Goal: Information Seeking & Learning: Learn about a topic

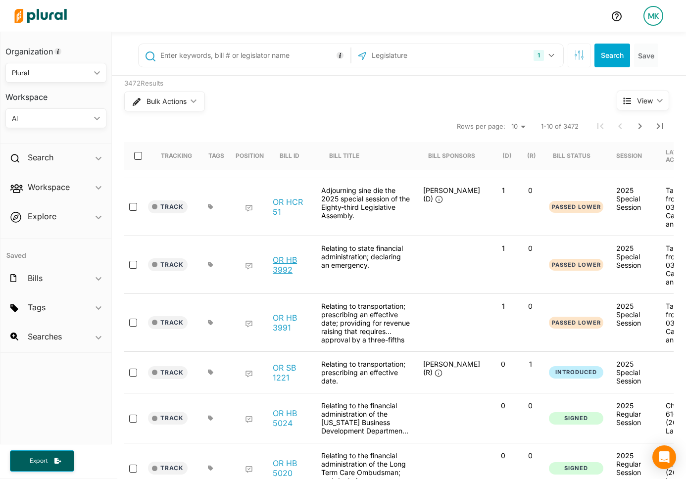
click at [285, 255] on link "OR HB 3992" at bounding box center [292, 265] width 38 height 20
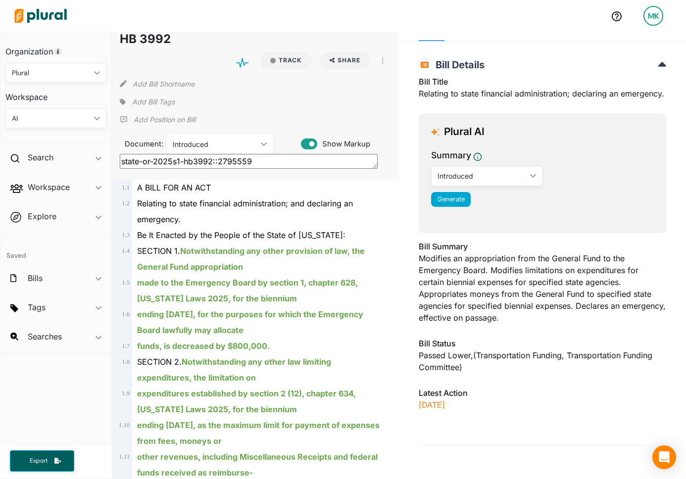
scroll to position [16, 0]
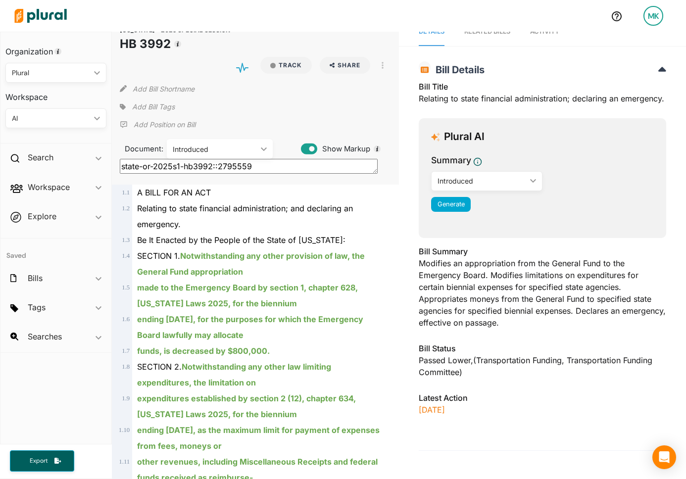
click at [501, 289] on div "Bill Summary Modifies an appropriation from the General Fund to the Emergency B…" at bounding box center [542, 289] width 247 height 89
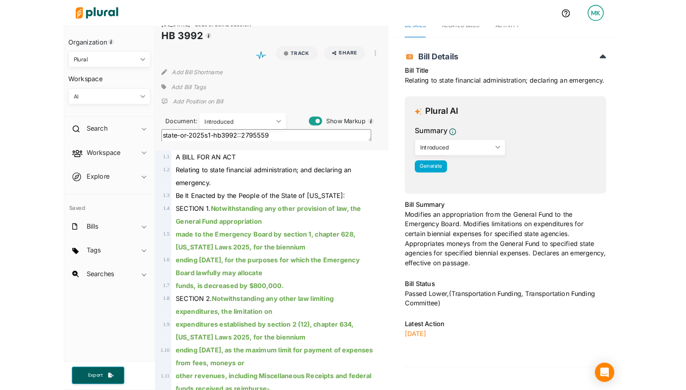
scroll to position [0, 0]
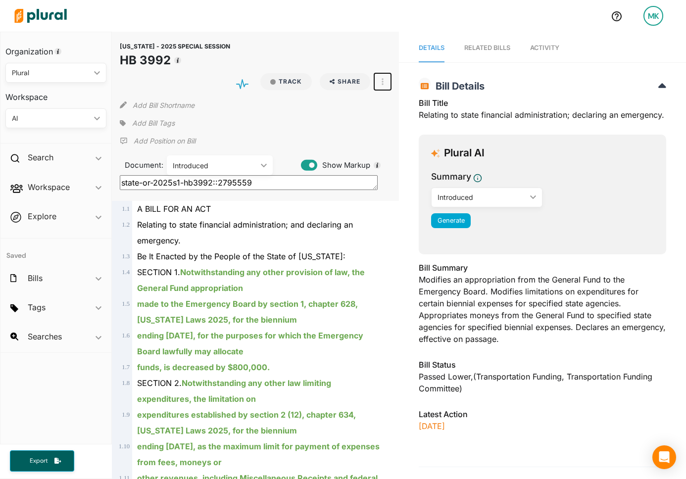
click at [381, 73] on button "button" at bounding box center [382, 81] width 17 height 17
click at [387, 123] on icon at bounding box center [385, 126] width 7 height 7
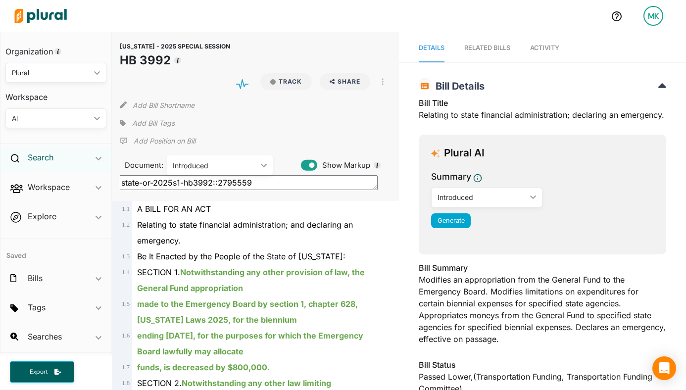
click at [45, 156] on h2 "Search" at bounding box center [41, 157] width 26 height 11
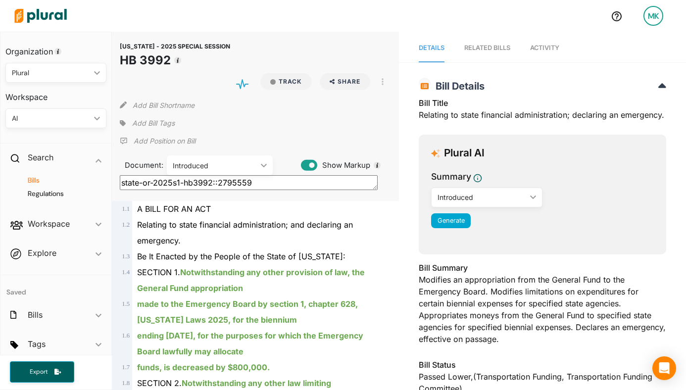
click at [41, 180] on h4 "Bills" at bounding box center [58, 180] width 86 height 9
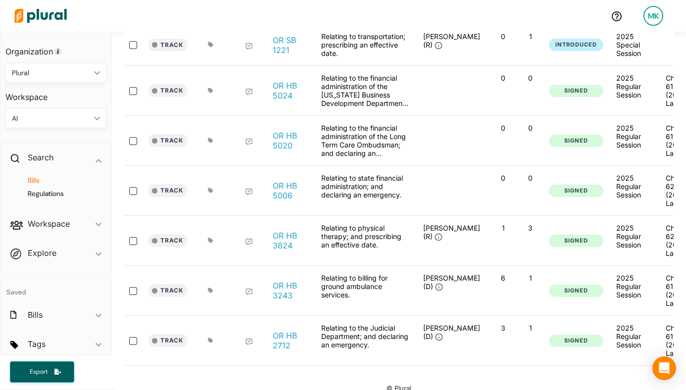
scroll to position [341, 0]
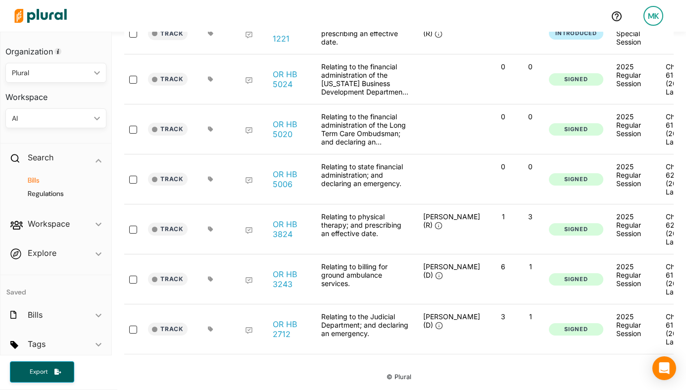
click at [280, 296] on div "OR HB 3243" at bounding box center [291, 279] width 49 height 34
click at [281, 289] on link "OR HB 3243" at bounding box center [292, 279] width 38 height 20
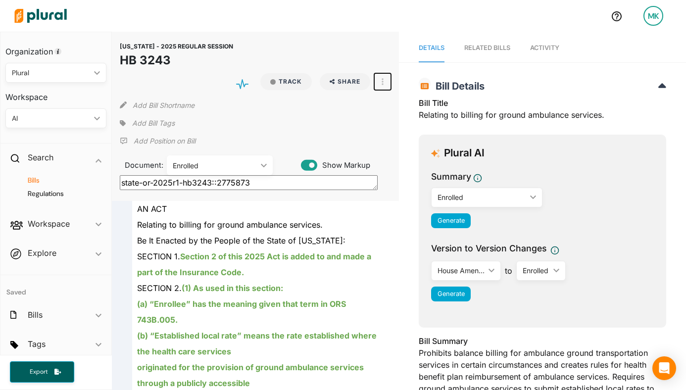
click at [385, 73] on button "button" at bounding box center [382, 81] width 17 height 17
click at [391, 115] on link "View Source" at bounding box center [418, 126] width 87 height 23
click at [38, 178] on h4 "Bills" at bounding box center [58, 180] width 86 height 9
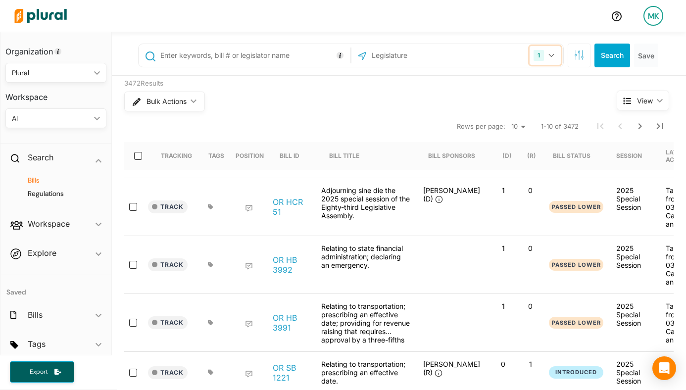
click at [546, 56] on button "1" at bounding box center [545, 55] width 31 height 19
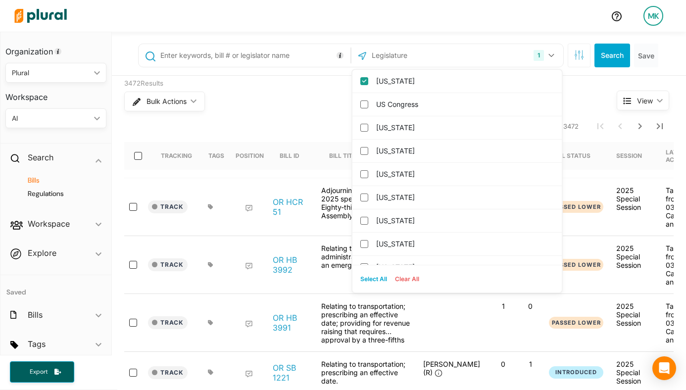
drag, startPoint x: 425, startPoint y: 78, endPoint x: 426, endPoint y: 64, distance: 13.9
click at [425, 78] on label "[US_STATE]" at bounding box center [464, 81] width 176 height 15
click at [368, 78] on input "[US_STATE]" at bounding box center [364, 81] width 8 height 8
click at [427, 49] on input "text" at bounding box center [424, 55] width 106 height 19
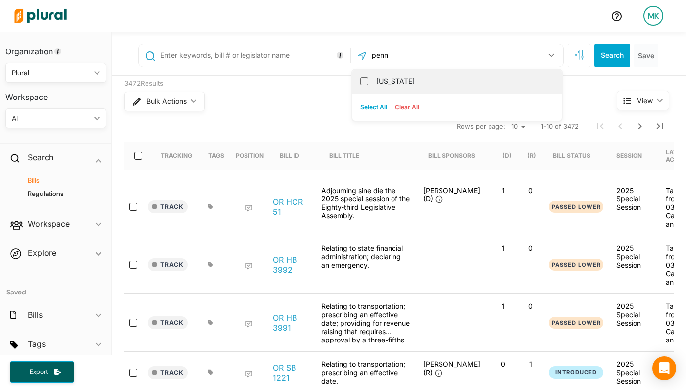
type input "penn"
click at [421, 86] on label "[US_STATE]" at bounding box center [464, 81] width 176 height 15
click at [368, 85] on input "[US_STATE]" at bounding box center [364, 81] width 8 height 8
checkbox input "true"
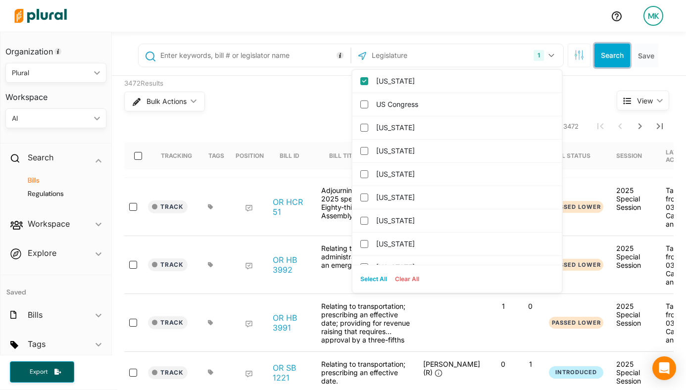
click at [609, 58] on button "Search" at bounding box center [612, 56] width 36 height 24
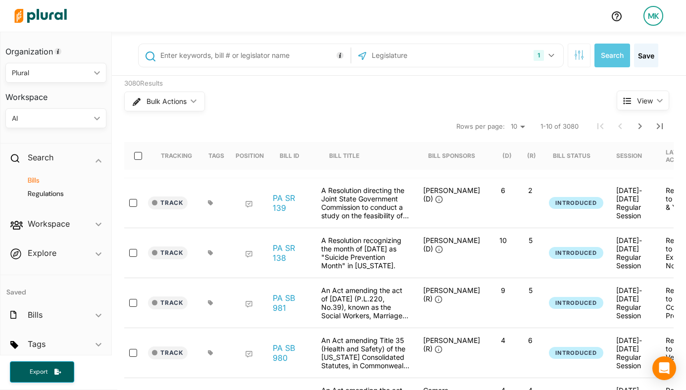
click at [291, 249] on link "PA SR 138" at bounding box center [292, 253] width 38 height 20
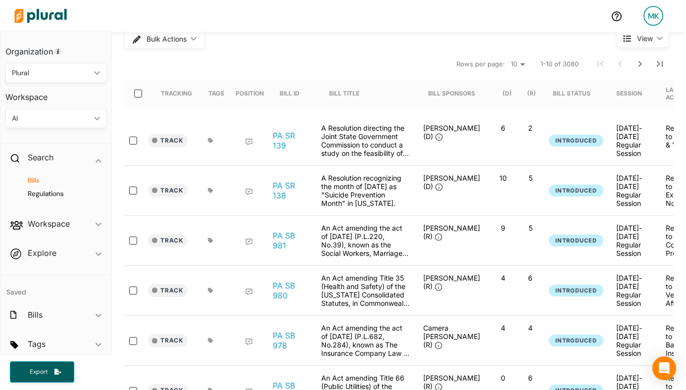
click at [283, 349] on link "PA SB 978" at bounding box center [292, 341] width 38 height 20
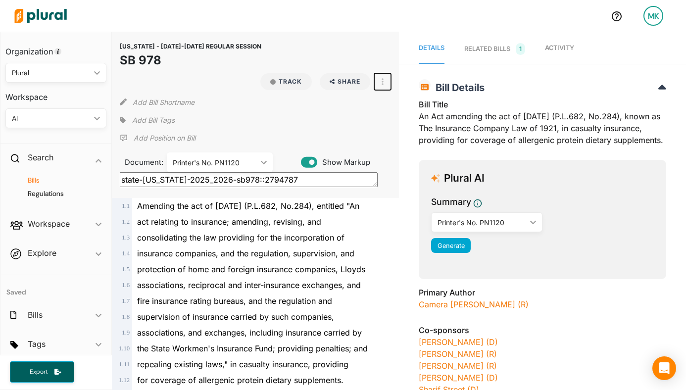
click at [378, 85] on button "button" at bounding box center [382, 81] width 17 height 17
click at [402, 129] on div "View Source" at bounding box center [425, 126] width 60 height 8
click at [39, 175] on div "Bills Regulations" at bounding box center [55, 191] width 111 height 37
click at [38, 178] on h4 "Bills" at bounding box center [58, 180] width 86 height 9
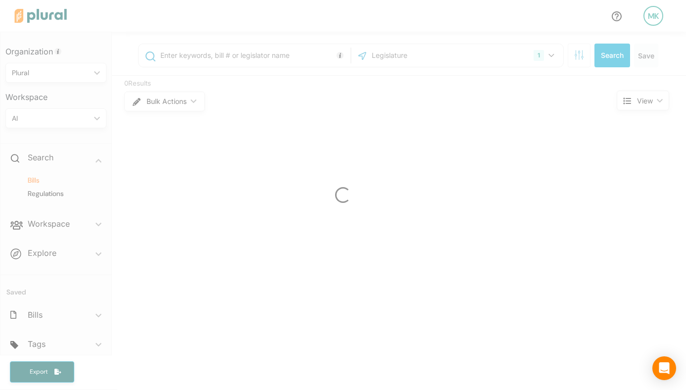
click at [547, 53] on div at bounding box center [343, 195] width 686 height 390
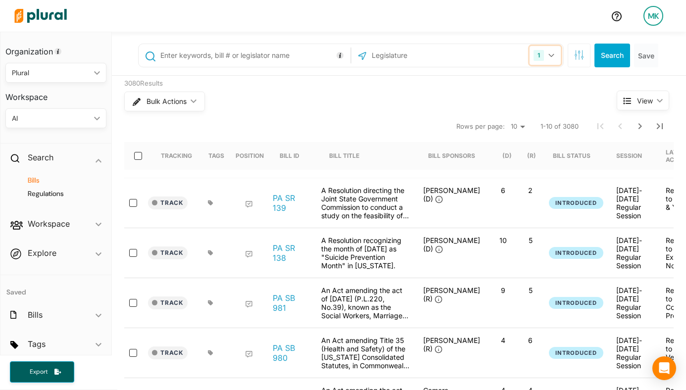
click at [545, 56] on button "1" at bounding box center [545, 55] width 31 height 19
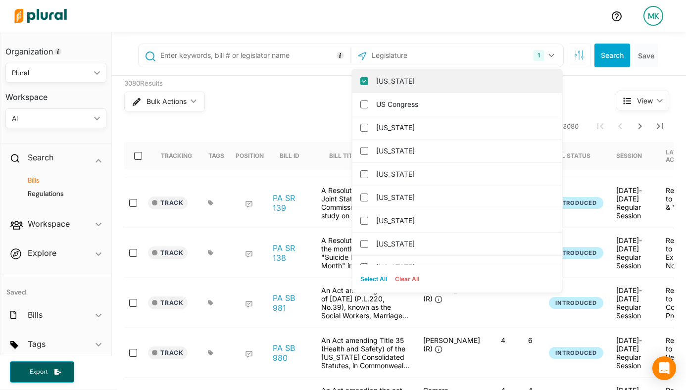
click at [380, 84] on label "[US_STATE]" at bounding box center [464, 81] width 176 height 15
click at [368, 84] on input "[US_STATE]" at bounding box center [364, 81] width 8 height 8
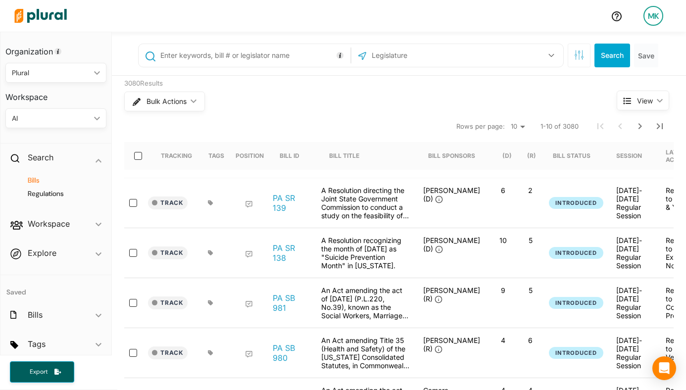
click at [426, 39] on div "US Congress [US_STATE] [US_STATE] [US_STATE] [US_STATE] [US_STATE] [US_STATE] […" at bounding box center [400, 56] width 540 height 40
click at [420, 63] on input "text" at bounding box center [424, 55] width 106 height 19
type input "r"
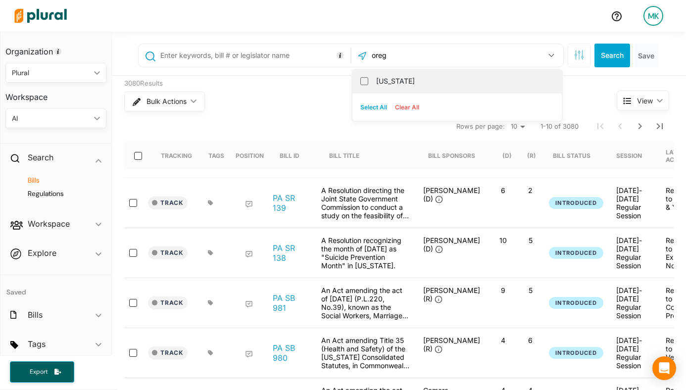
type input "oreg"
click at [413, 82] on label "[US_STATE]" at bounding box center [464, 81] width 176 height 15
click at [368, 82] on input "[US_STATE]" at bounding box center [364, 81] width 8 height 8
checkbox input "true"
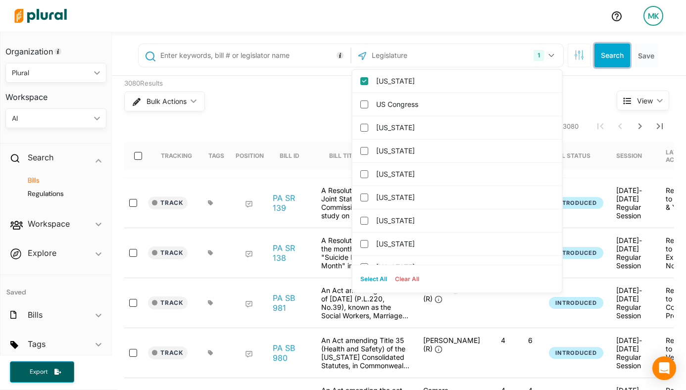
click at [610, 60] on button "Search" at bounding box center [612, 56] width 36 height 24
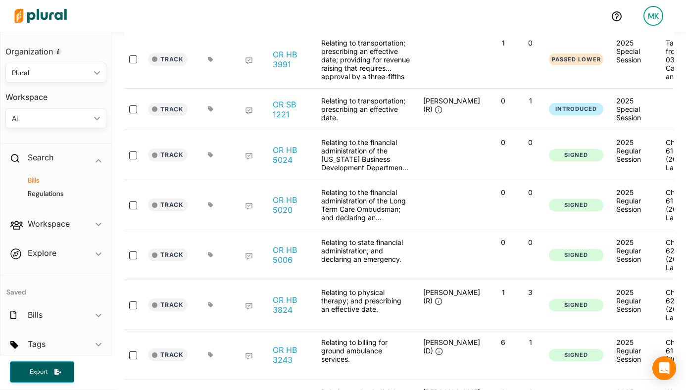
scroll to position [363, 0]
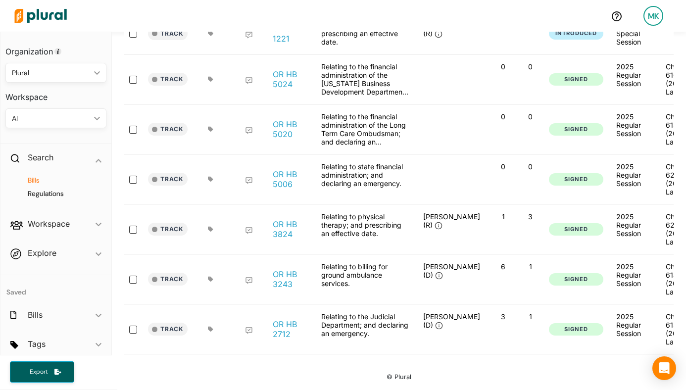
click at [291, 269] on link "OR HB 3243" at bounding box center [292, 279] width 38 height 20
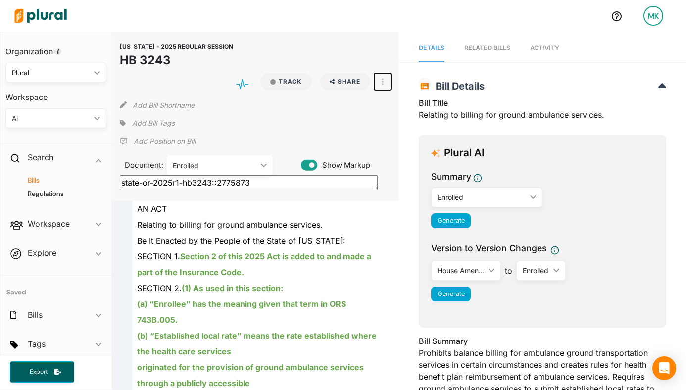
click at [376, 73] on button "button" at bounding box center [382, 81] width 17 height 17
click at [391, 115] on link "View Source" at bounding box center [418, 126] width 87 height 23
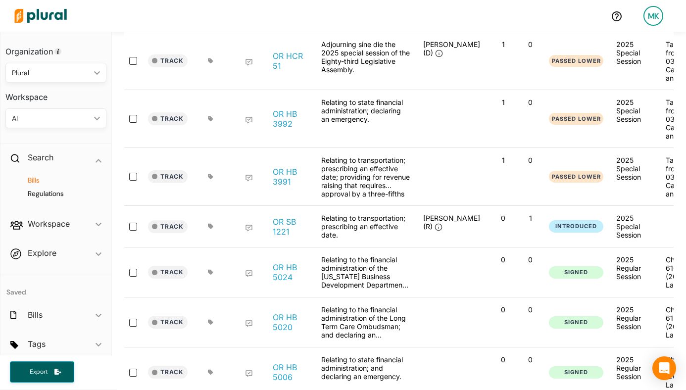
scroll to position [363, 0]
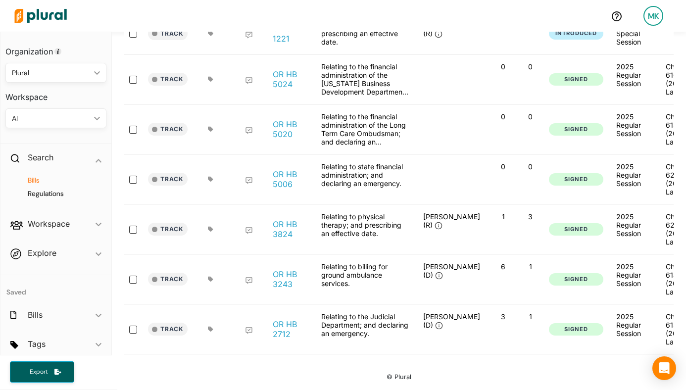
click at [285, 324] on link "OR HB 2712" at bounding box center [292, 329] width 38 height 20
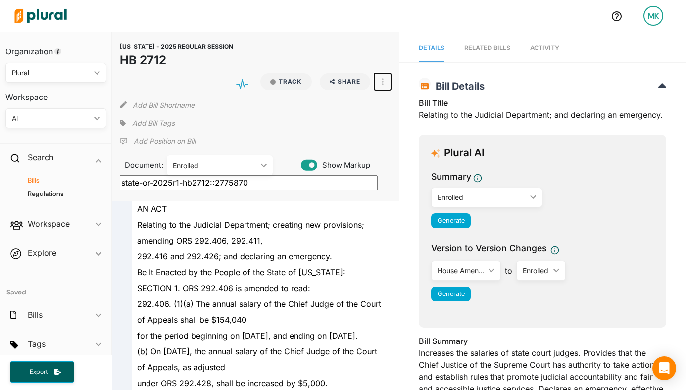
click at [383, 73] on button "button" at bounding box center [382, 81] width 17 height 17
click at [404, 115] on link "View Source" at bounding box center [418, 126] width 87 height 23
